Goal: Task Accomplishment & Management: Manage account settings

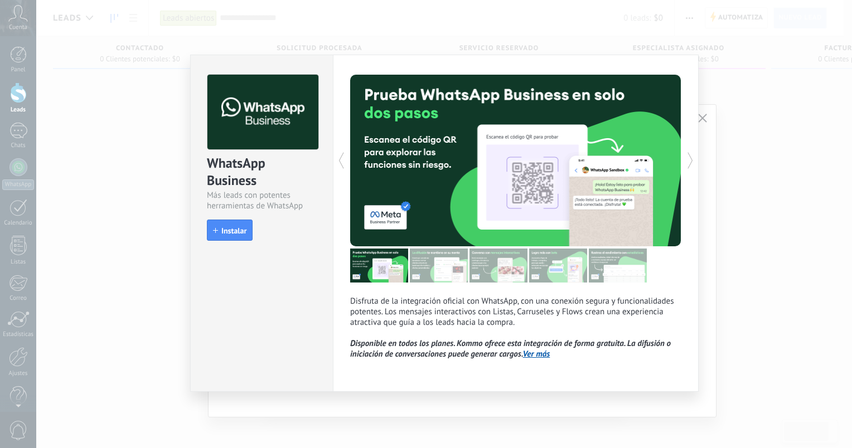
click at [765, 109] on div "WhatsApp Business Más leads con potentes herramientas de WhatsApp install Insta…" at bounding box center [444, 224] width 816 height 448
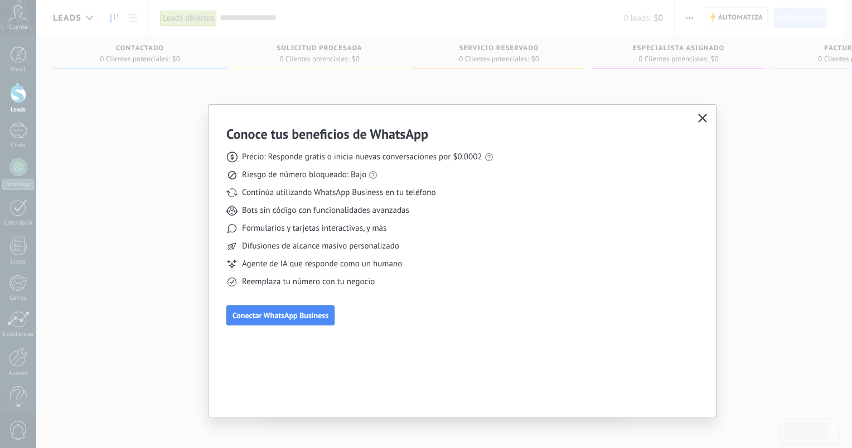
click at [702, 116] on icon "button" at bounding box center [702, 118] width 9 height 9
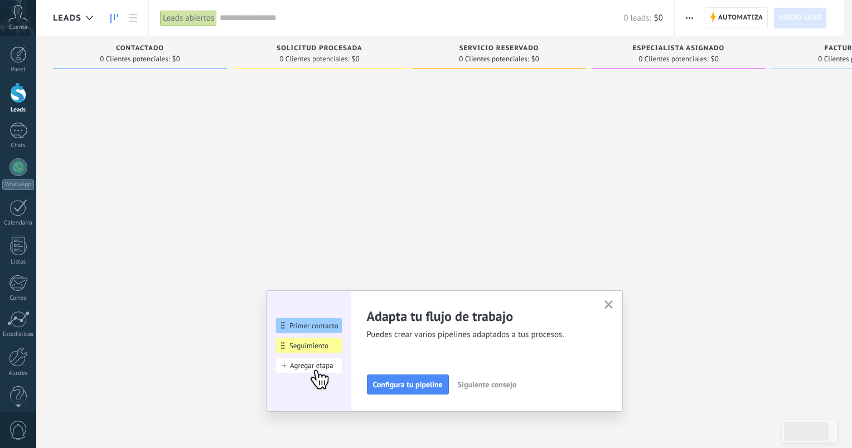
click at [702, 116] on div at bounding box center [426, 224] width 852 height 448
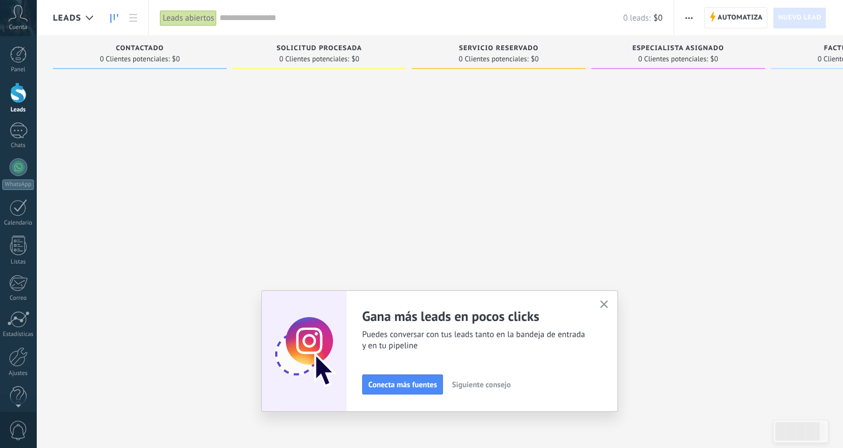
click at [12, 25] on span "Cuenta" at bounding box center [18, 27] width 18 height 7
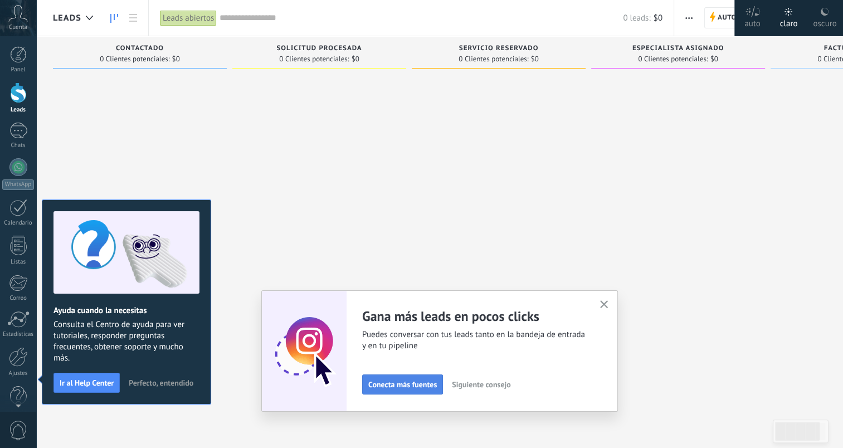
click at [377, 385] on span "Conecta más fuentes" at bounding box center [402, 385] width 69 height 8
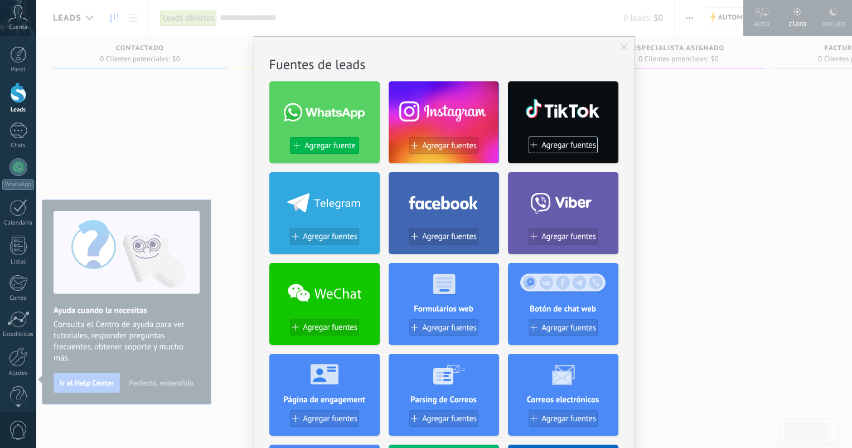
click at [324, 149] on span "Agregar fuente" at bounding box center [329, 145] width 51 height 9
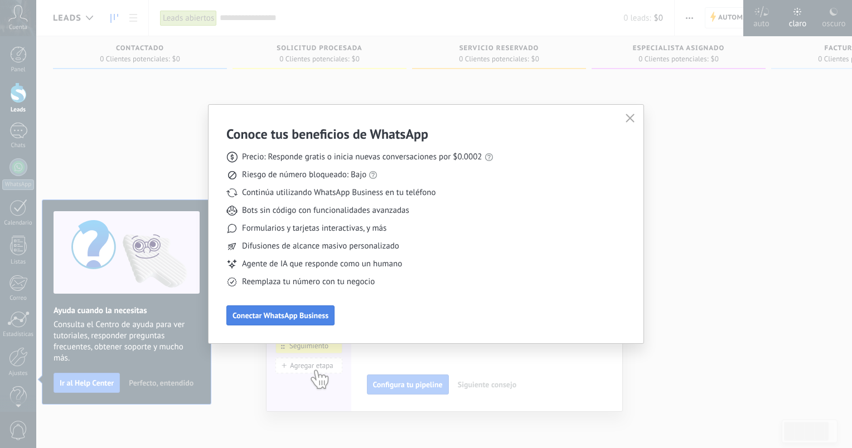
click at [285, 308] on button "Conectar WhatsApp Business" at bounding box center [280, 315] width 108 height 20
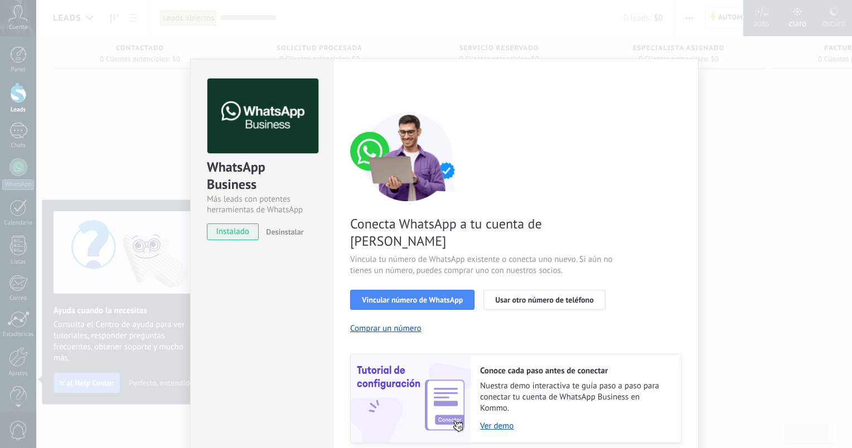
click at [240, 233] on span "instalado" at bounding box center [232, 232] width 51 height 17
click at [433, 296] on span "Vincular número de WhatsApp" at bounding box center [412, 300] width 101 height 8
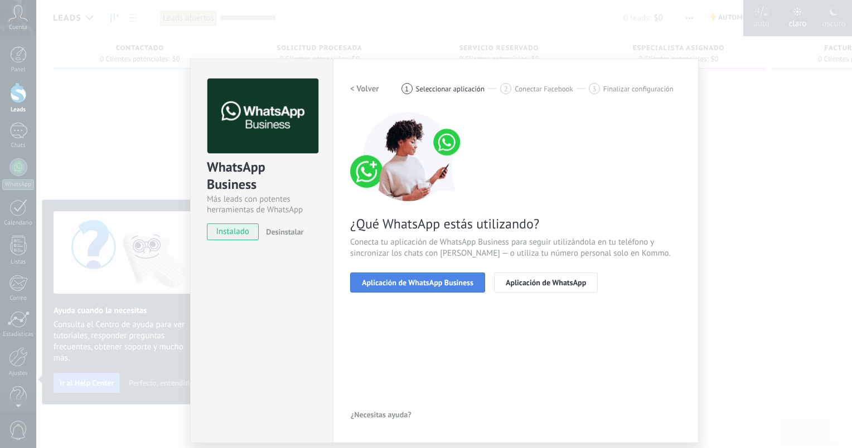
click at [426, 286] on span "Aplicación de WhatsApp Business" at bounding box center [417, 283] width 111 height 8
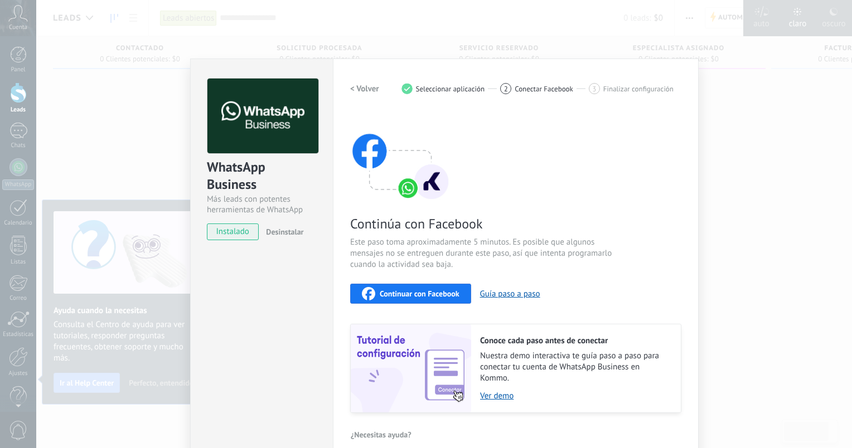
click at [406, 299] on div "Continuar con Facebook" at bounding box center [411, 293] width 98 height 13
click at [740, 197] on div "WhatsApp Business Más leads con potentes herramientas de WhatsApp instalado Des…" at bounding box center [444, 224] width 816 height 448
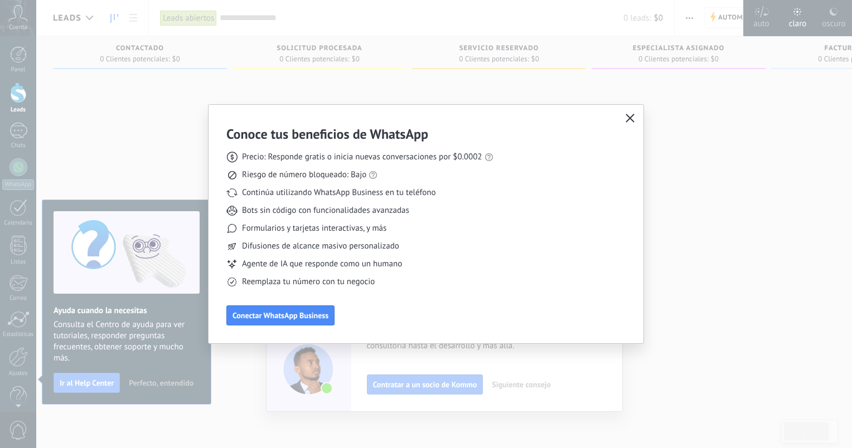
click at [632, 119] on icon "button" at bounding box center [629, 118] width 9 height 9
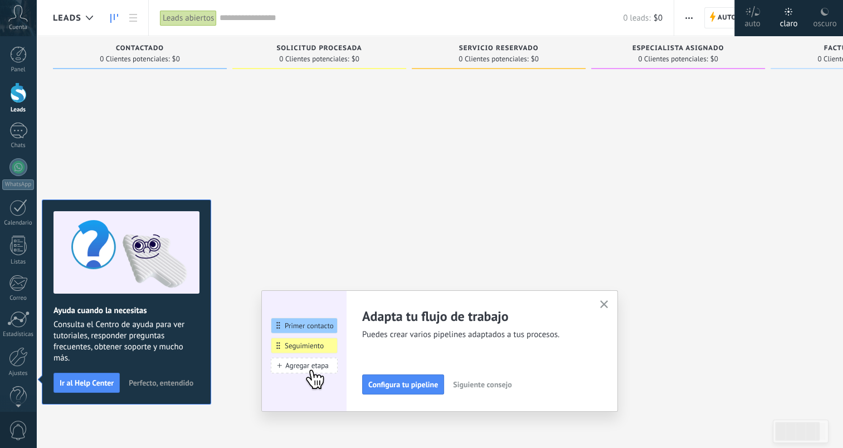
click at [11, 22] on div "Cuenta" at bounding box center [18, 18] width 36 height 36
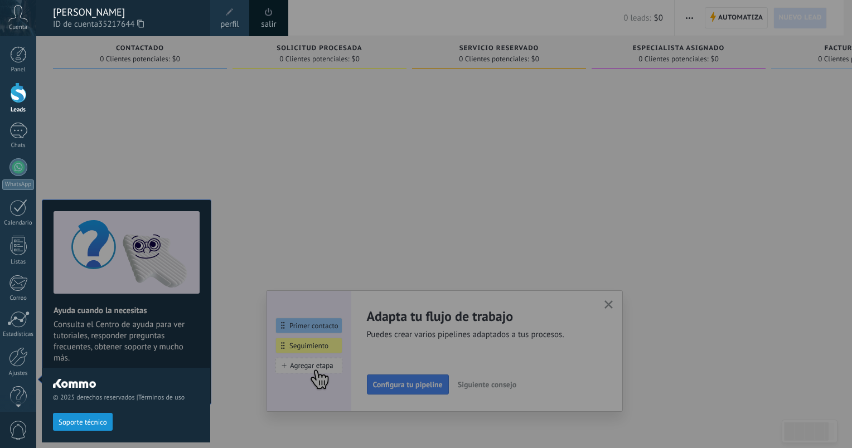
click at [236, 18] on span "perfil" at bounding box center [229, 24] width 18 height 12
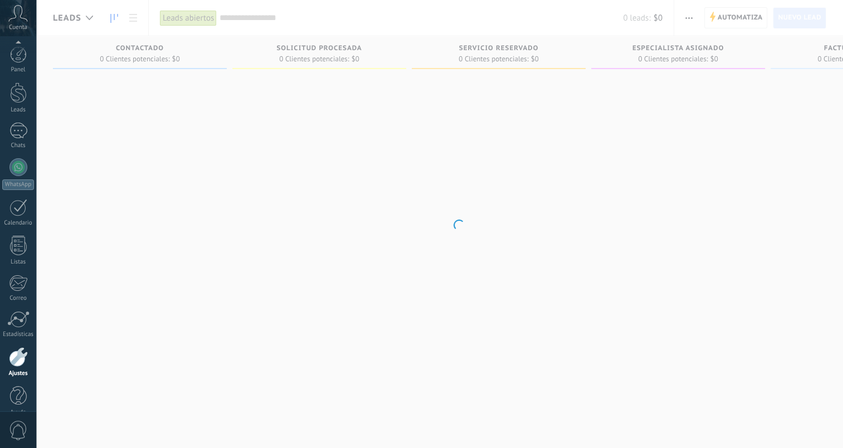
scroll to position [15, 0]
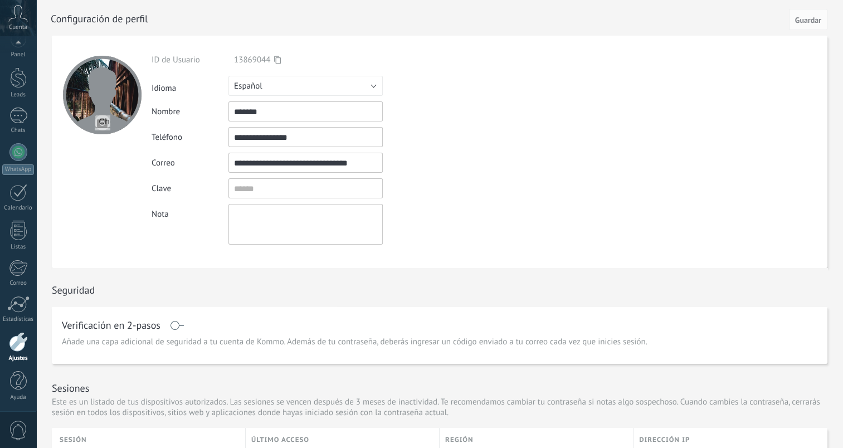
click at [297, 147] on div "**********" at bounding box center [332, 150] width 360 height 190
click at [307, 137] on input "**********" at bounding box center [306, 137] width 154 height 20
drag, startPoint x: 308, startPoint y: 136, endPoint x: 250, endPoint y: 144, distance: 58.6
click at [250, 144] on input "**********" at bounding box center [306, 137] width 154 height 20
type input "**********"
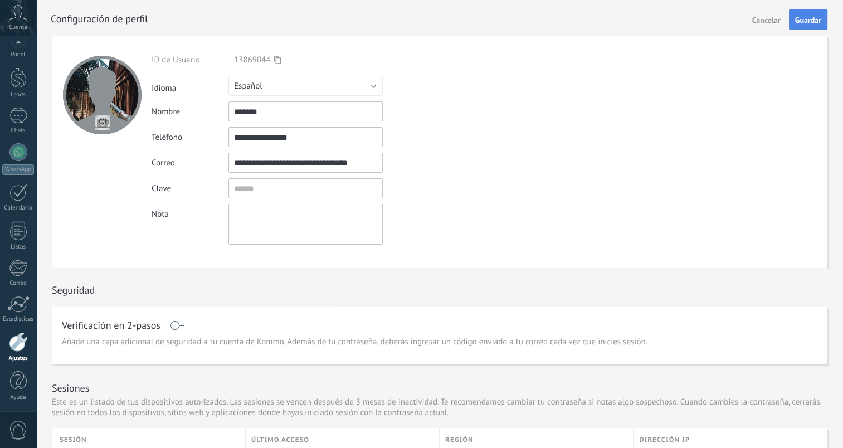
click at [815, 25] on button "Guardar" at bounding box center [808, 19] width 38 height 21
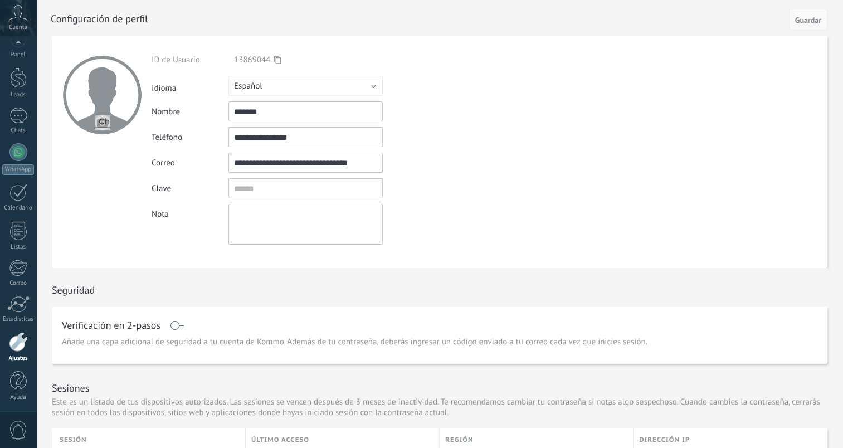
click at [792, 20] on button "Guardar" at bounding box center [808, 19] width 38 height 21
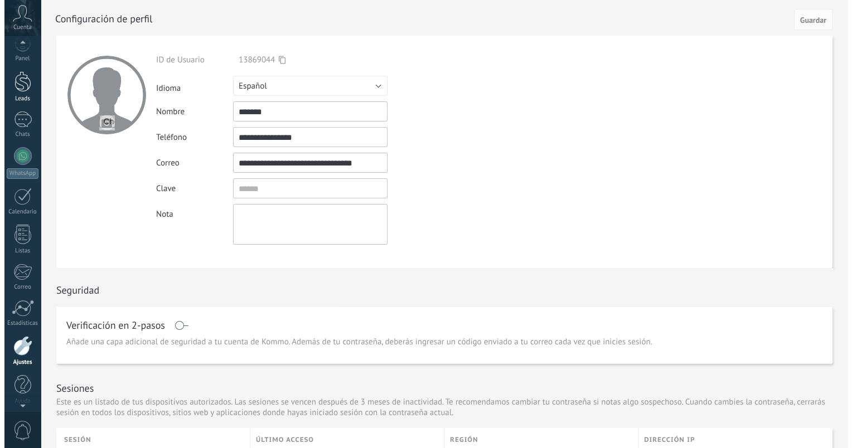
scroll to position [0, 0]
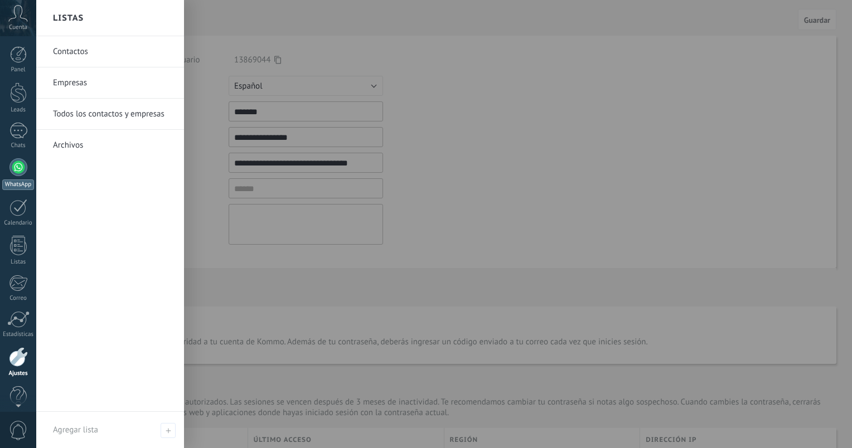
click at [21, 167] on div at bounding box center [18, 167] width 18 height 18
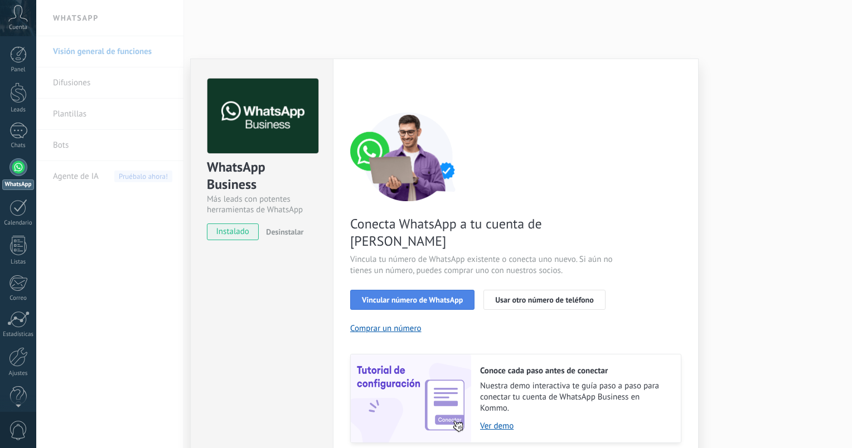
click at [384, 290] on button "Vincular número de WhatsApp" at bounding box center [412, 300] width 124 height 20
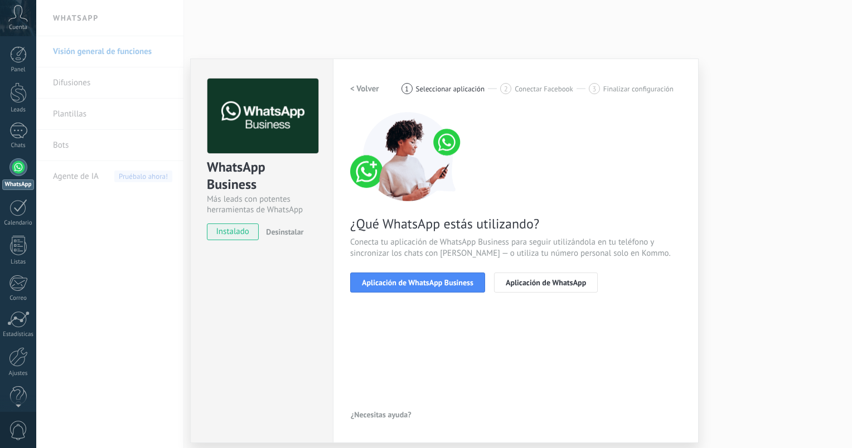
click at [774, 172] on div "WhatsApp Business Más leads con potentes herramientas de WhatsApp instalado Des…" at bounding box center [444, 224] width 816 height 448
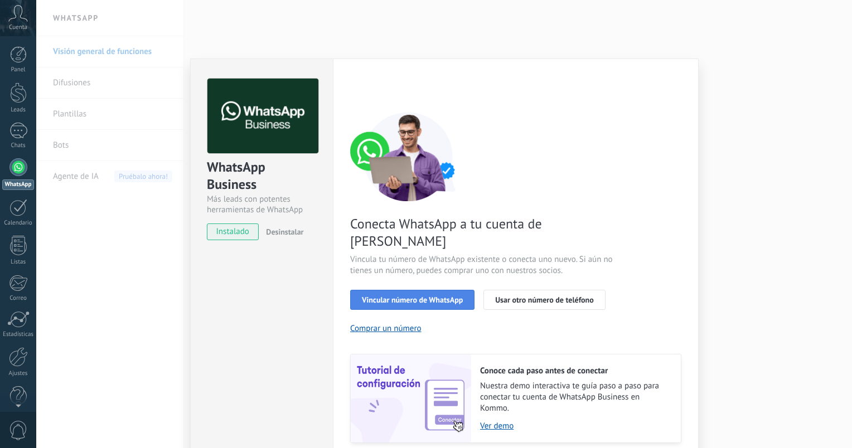
click at [397, 296] on span "Vincular número de WhatsApp" at bounding box center [412, 300] width 101 height 8
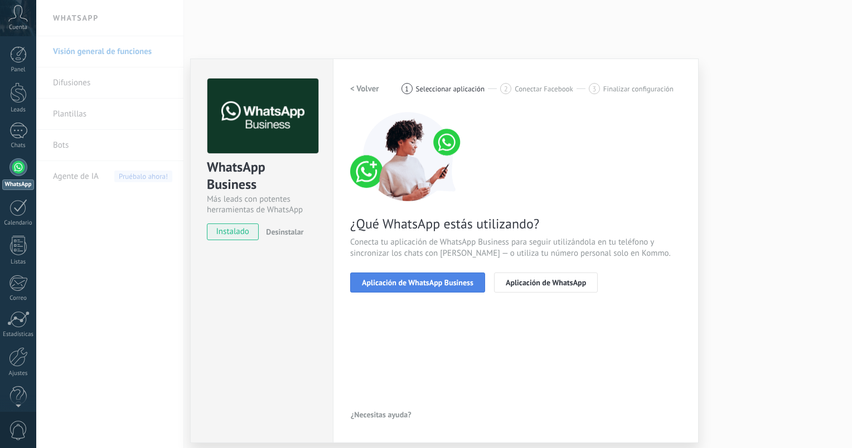
click at [397, 284] on span "Aplicación de WhatsApp Business" at bounding box center [417, 283] width 111 height 8
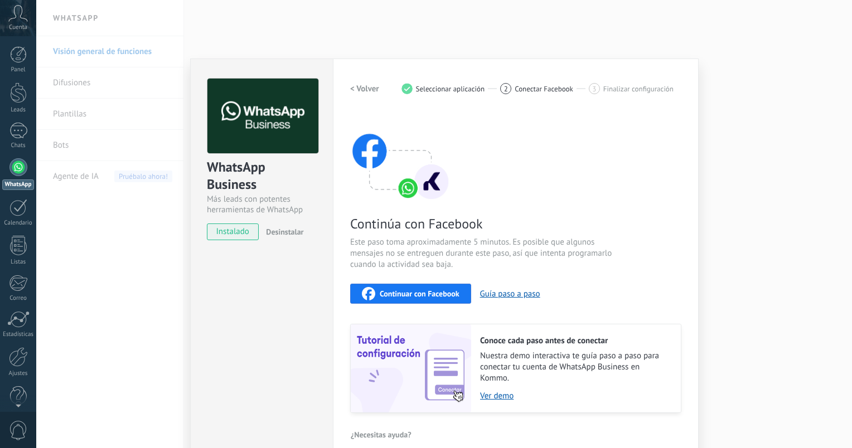
click at [439, 291] on span "Continuar con Facebook" at bounding box center [420, 294] width 80 height 8
click at [380, 290] on span "Continuar con Facebook" at bounding box center [420, 294] width 80 height 8
click at [522, 293] on button "Guía paso a paso" at bounding box center [510, 294] width 60 height 11
click at [776, 78] on div "WhatsApp Business Más leads con potentes herramientas de WhatsApp instalado Des…" at bounding box center [444, 224] width 816 height 448
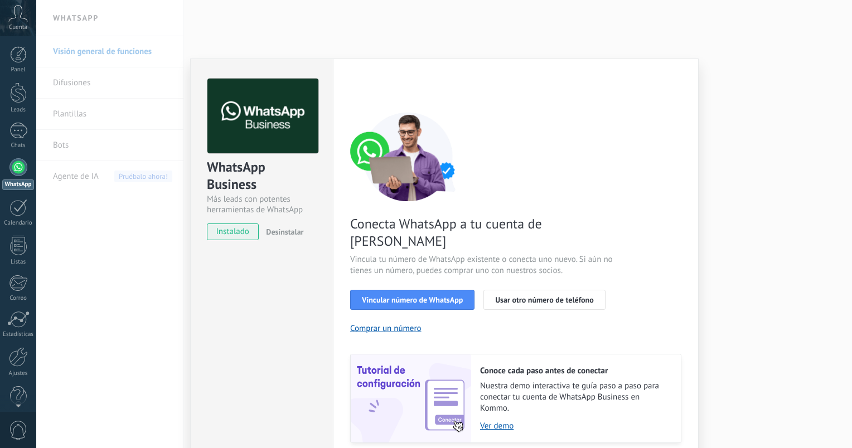
click at [272, 225] on button "Desinstalar" at bounding box center [282, 232] width 42 height 17
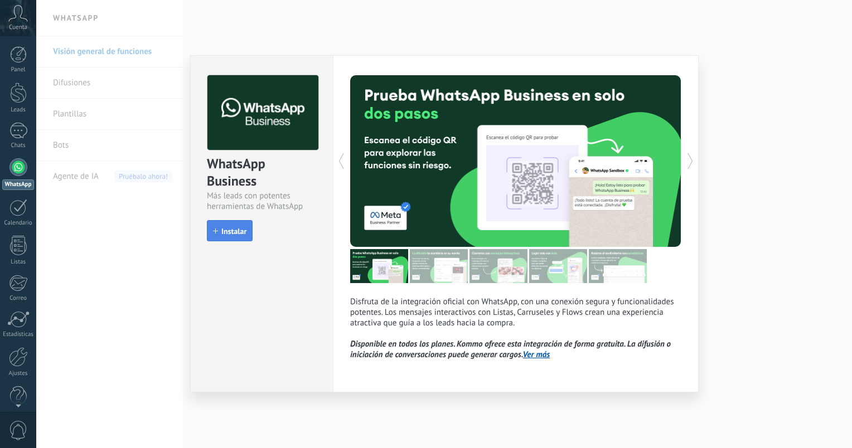
click at [227, 227] on span "Instalar" at bounding box center [233, 231] width 25 height 8
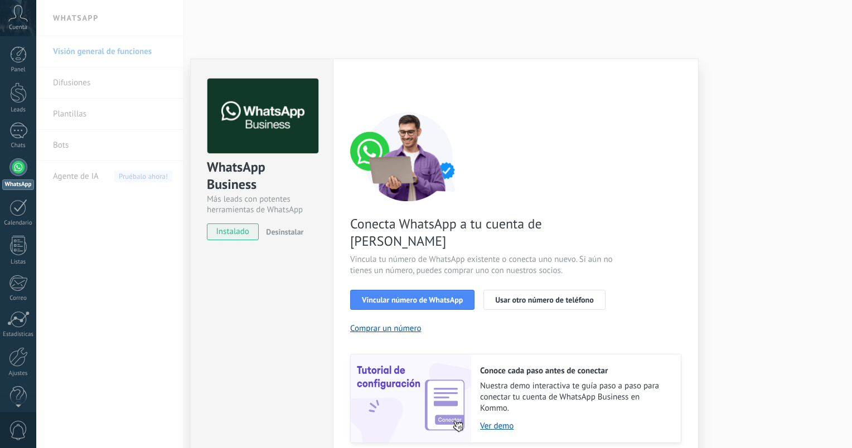
drag, startPoint x: 388, startPoint y: 285, endPoint x: 537, endPoint y: 285, distance: 148.8
click at [697, 313] on div "WhatsApp Business Más leads con potentes herramientas de WhatsApp instalado Des…" at bounding box center [444, 224] width 816 height 448
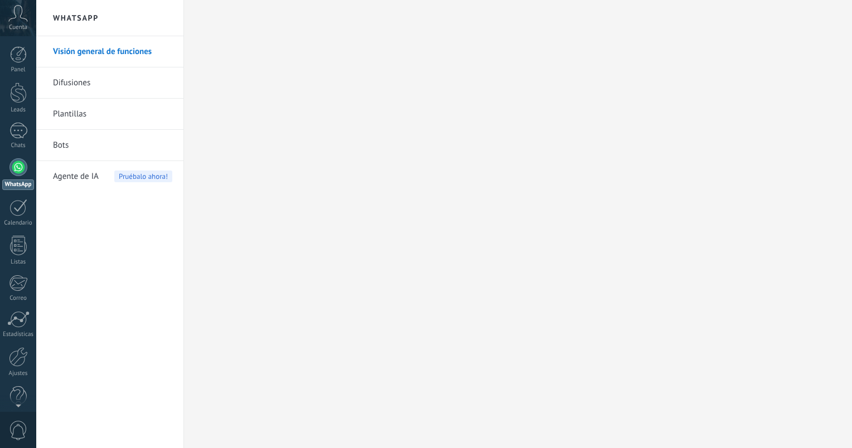
click at [16, 173] on div at bounding box center [18, 167] width 18 height 18
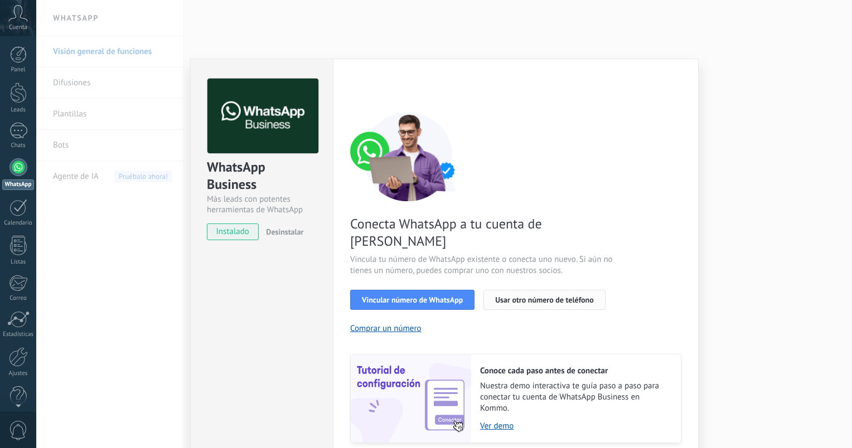
click at [559, 296] on span "Usar otro número de teléfono" at bounding box center [544, 300] width 98 height 8
drag, startPoint x: 845, startPoint y: 29, endPoint x: 845, endPoint y: 103, distance: 73.6
click at [845, 103] on div "WhatsApp Business Más leads con potentes herramientas de WhatsApp instalado Des…" at bounding box center [444, 224] width 816 height 448
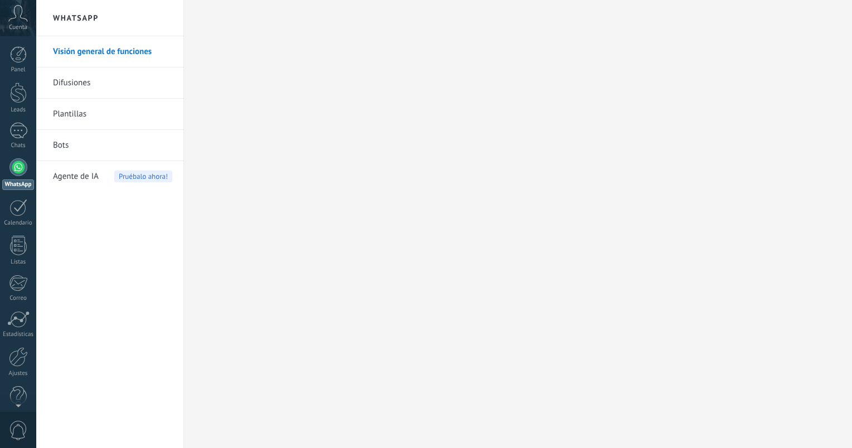
click at [3, 172] on link "WhatsApp" at bounding box center [18, 174] width 36 height 32
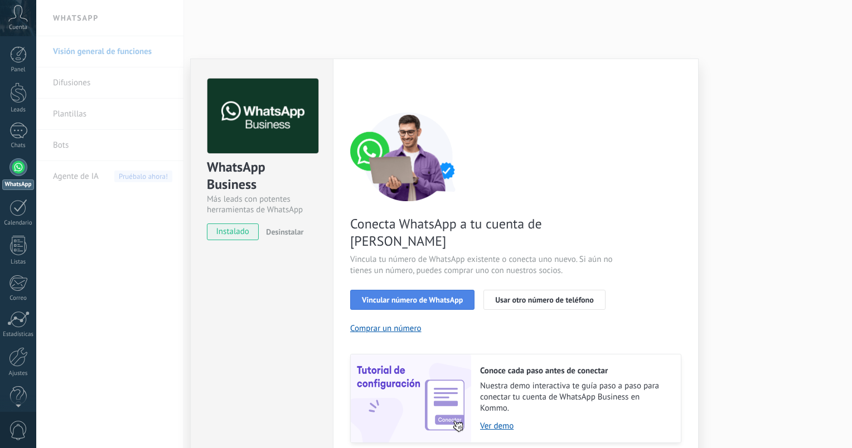
click at [372, 296] on span "Vincular número de WhatsApp" at bounding box center [412, 300] width 101 height 8
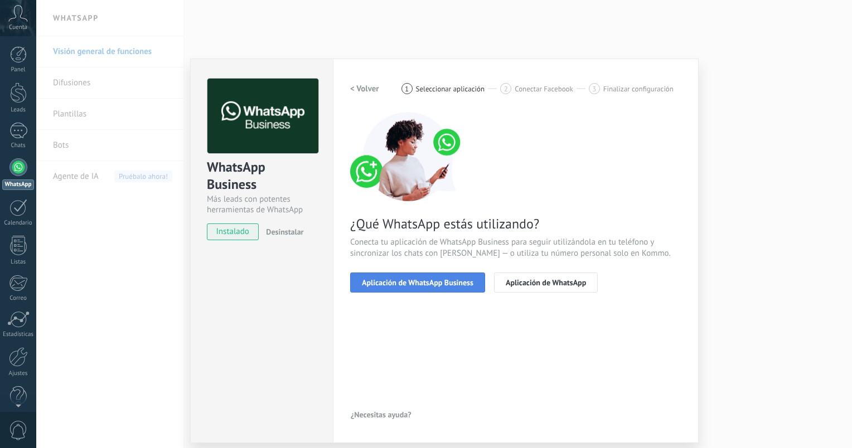
click at [462, 282] on span "Aplicación de WhatsApp Business" at bounding box center [417, 283] width 111 height 8
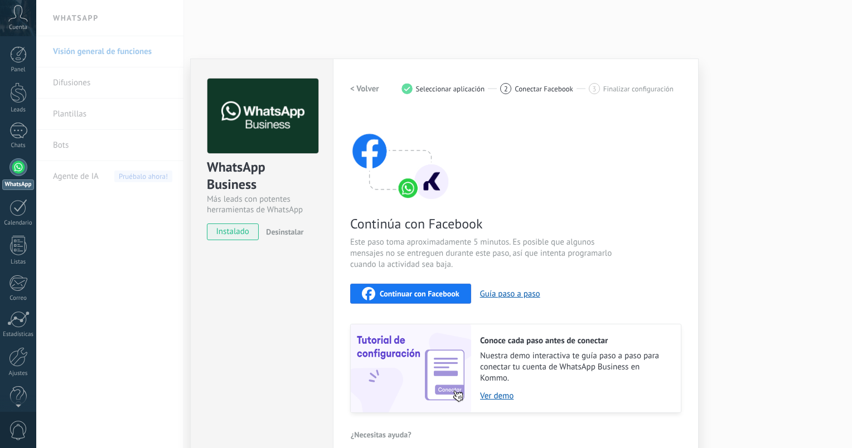
click at [409, 292] on span "Continuar con Facebook" at bounding box center [420, 294] width 80 height 8
click at [193, 217] on div "WhatsApp Business Más leads con potentes herramientas de WhatsApp instalado Des…" at bounding box center [262, 154] width 142 height 190
drag, startPoint x: 843, startPoint y: 110, endPoint x: 829, endPoint y: 176, distance: 67.1
click at [841, 182] on div "WhatsApp Business Más leads con potentes herramientas de WhatsApp instalado Des…" at bounding box center [444, 224] width 816 height 448
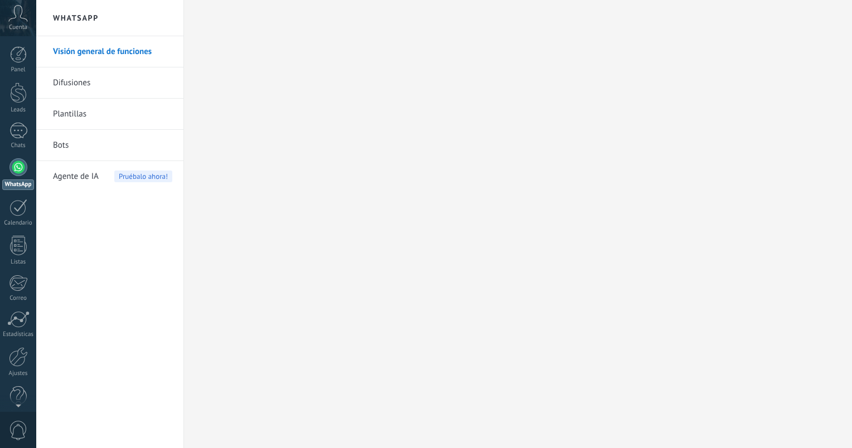
click at [6, 170] on link "WhatsApp" at bounding box center [18, 174] width 36 height 32
click at [13, 169] on div at bounding box center [18, 167] width 18 height 18
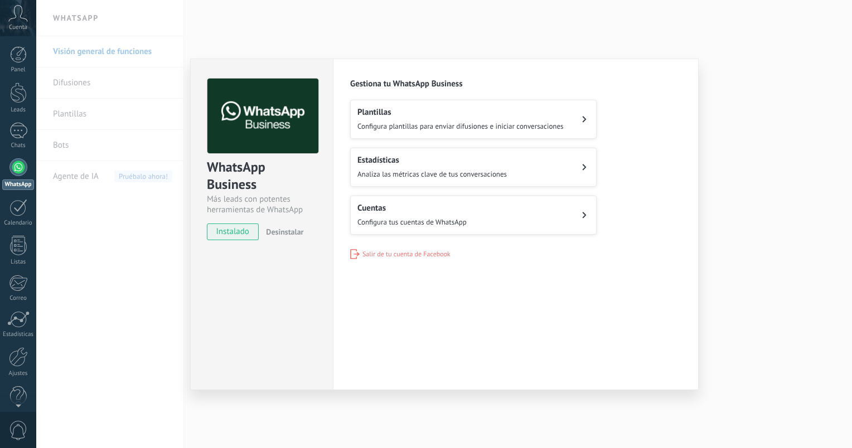
click at [106, 238] on div "WhatsApp Business Más leads con potentes herramientas de WhatsApp instalado Des…" at bounding box center [444, 224] width 816 height 448
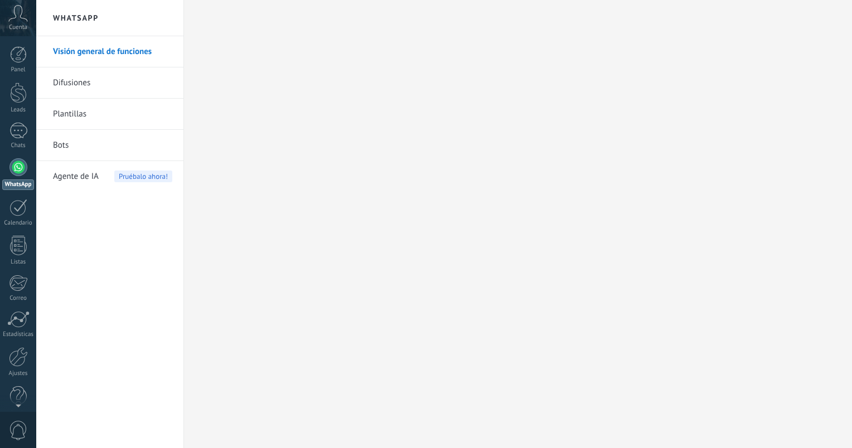
click at [12, 171] on div at bounding box center [18, 167] width 18 height 18
click at [20, 105] on link "Leads" at bounding box center [18, 98] width 36 height 31
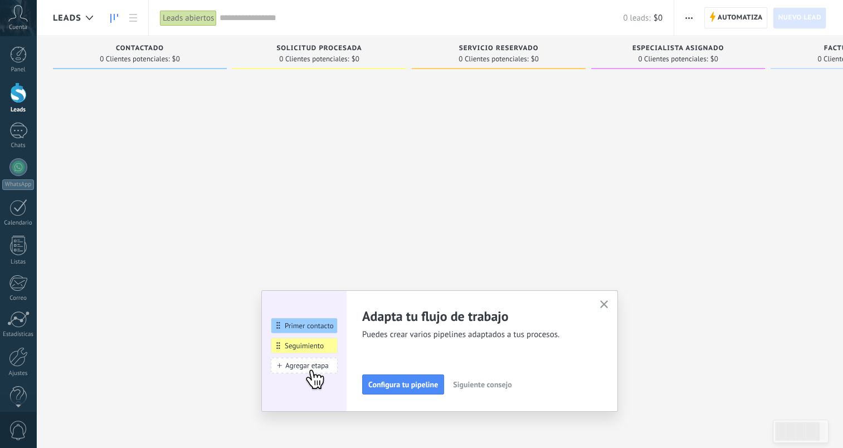
click at [609, 308] on icon "button" at bounding box center [604, 304] width 8 height 8
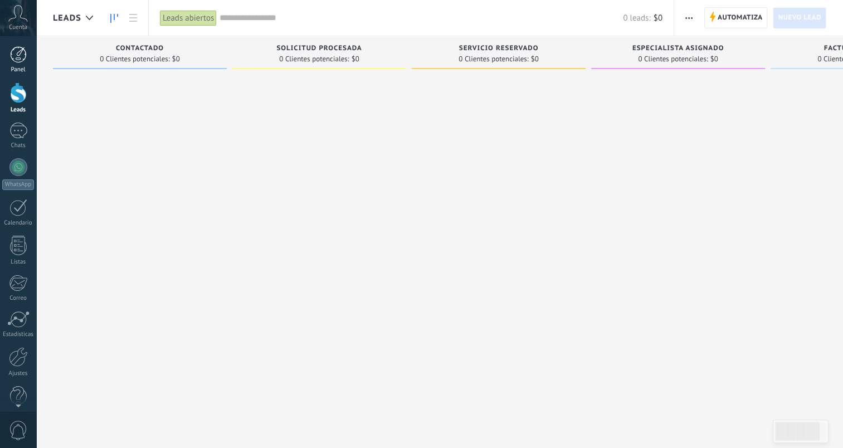
click at [14, 60] on div at bounding box center [18, 54] width 17 height 17
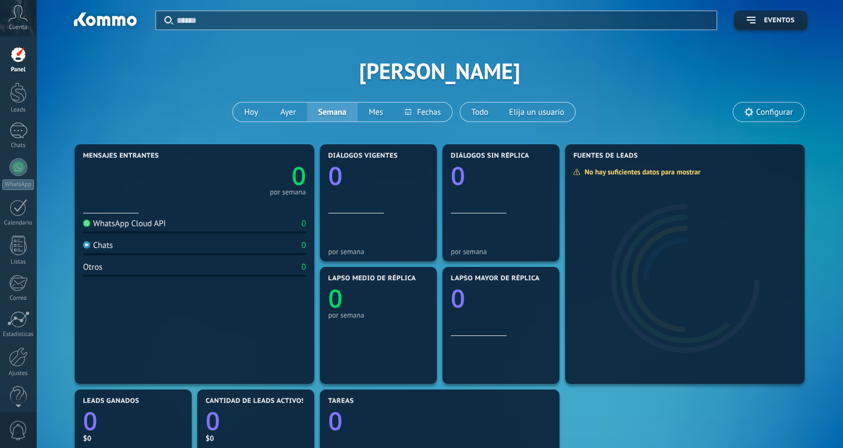
click at [12, 28] on span "Cuenta" at bounding box center [18, 27] width 18 height 7
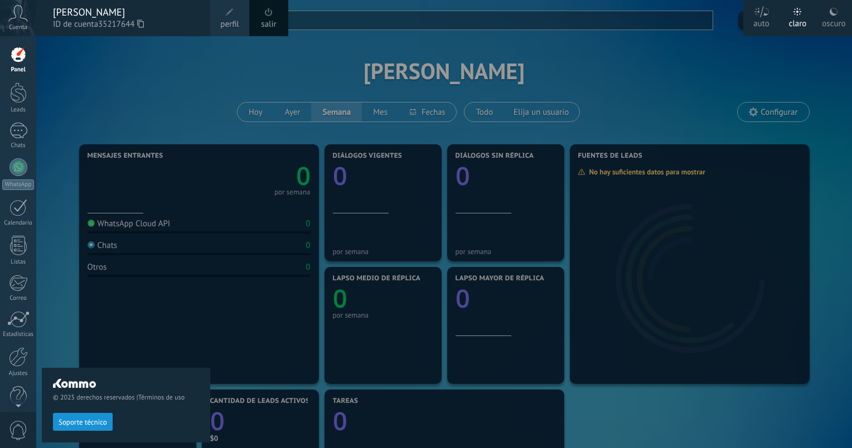
click at [205, 108] on div "© 2025 derechos reservados | Términos de uso Soporte técnico" at bounding box center [126, 242] width 168 height 412
drag, startPoint x: 85, startPoint y: 60, endPoint x: 85, endPoint y: 67, distance: 7.2
click at [85, 60] on div "© 2025 derechos reservados | Términos de uso Soporte técnico" at bounding box center [126, 242] width 168 height 412
